Goal: Transaction & Acquisition: Subscribe to service/newsletter

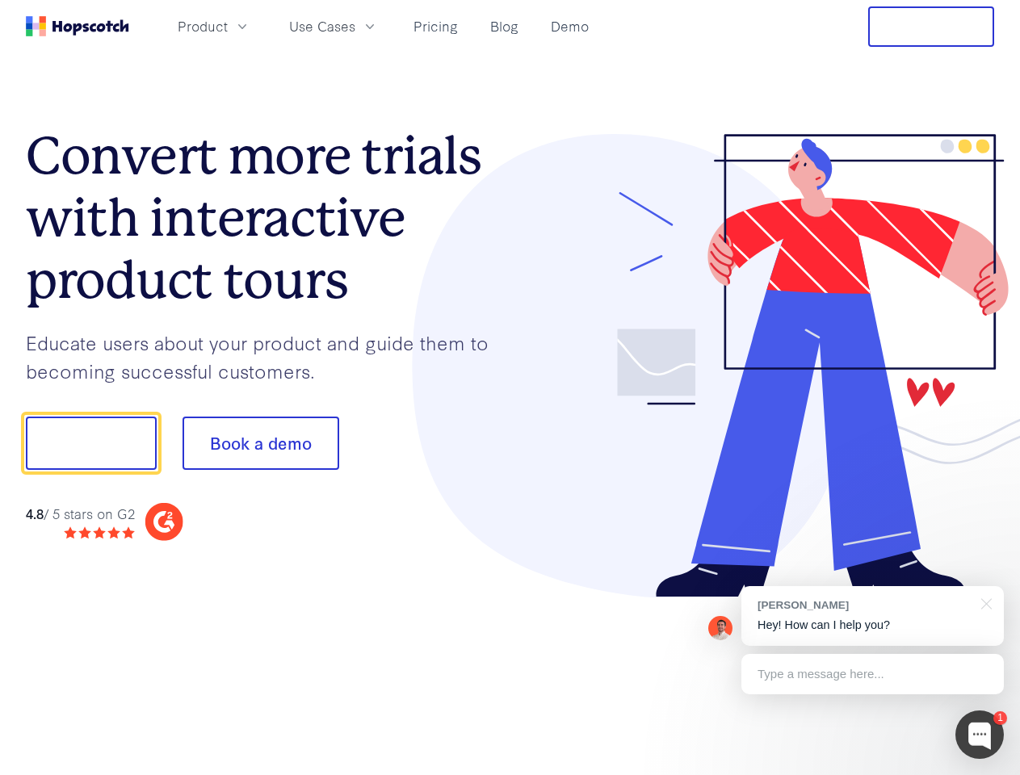
click at [510, 388] on div at bounding box center [752, 366] width 484 height 464
click at [228, 26] on span "Product" at bounding box center [203, 26] width 50 height 20
click at [355, 26] on span "Use Cases" at bounding box center [322, 26] width 66 height 20
click at [931, 27] on button "Free Trial" at bounding box center [931, 26] width 126 height 40
click at [90, 443] on button "Show me!" at bounding box center [91, 443] width 131 height 53
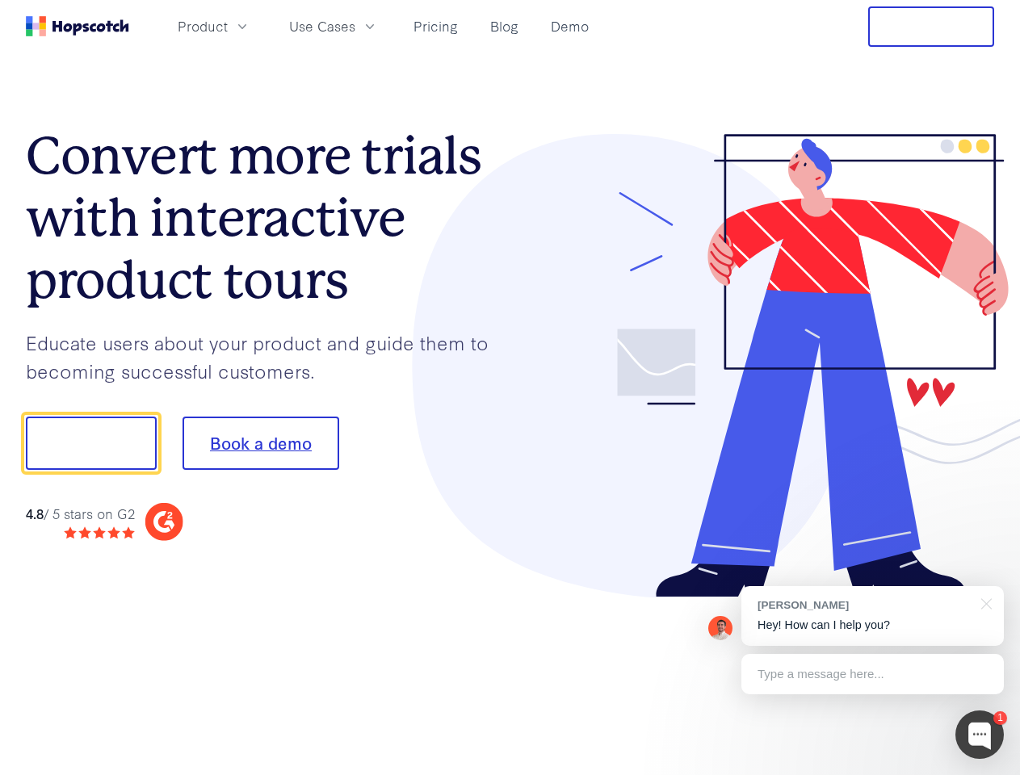
click at [260, 443] on button "Book a demo" at bounding box center [260, 443] width 157 height 53
click at [979, 735] on div at bounding box center [979, 734] width 48 height 48
click at [872, 616] on div "[PERSON_NAME] Hey! How can I help you?" at bounding box center [872, 616] width 262 height 60
click at [983, 602] on div at bounding box center [983, 602] width 40 height 33
click at [872, 774] on div "1 [PERSON_NAME] Hey! How can I help you? Type a message here... Free live chat …" at bounding box center [510, 775] width 1020 height 0
